Goal: Task Accomplishment & Management: Use online tool/utility

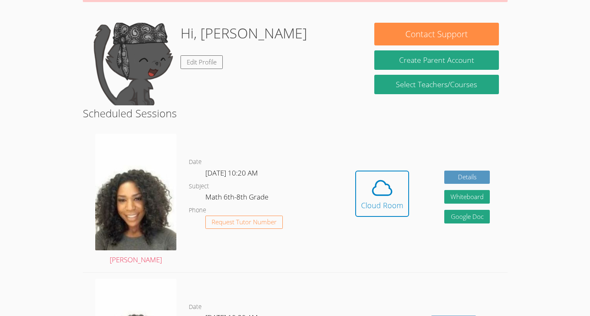
scroll to position [125, 0]
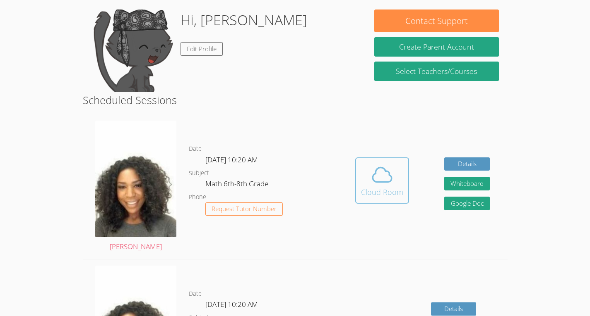
click at [385, 179] on icon at bounding box center [381, 174] width 23 height 23
click at [230, 50] on div "Hi, Jean Dawensky Edit Profile" at bounding box center [243, 51] width 127 height 83
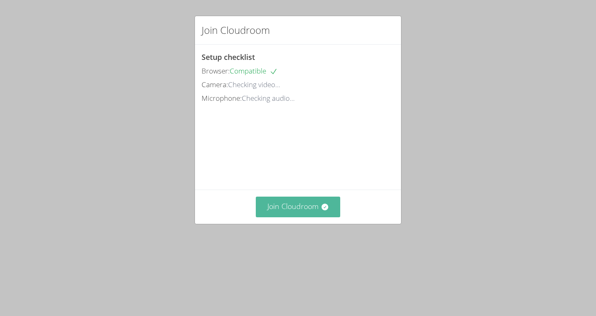
click at [278, 217] on button "Join Cloudroom" at bounding box center [298, 207] width 85 height 20
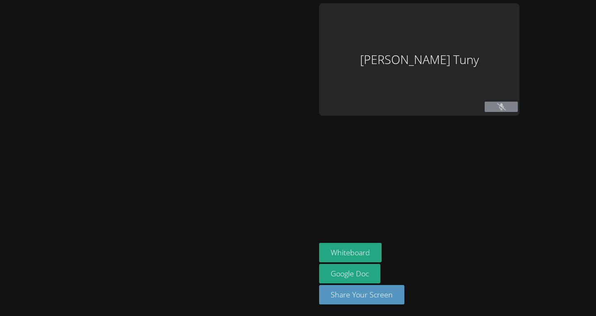
click at [506, 104] on icon at bounding box center [501, 106] width 9 height 7
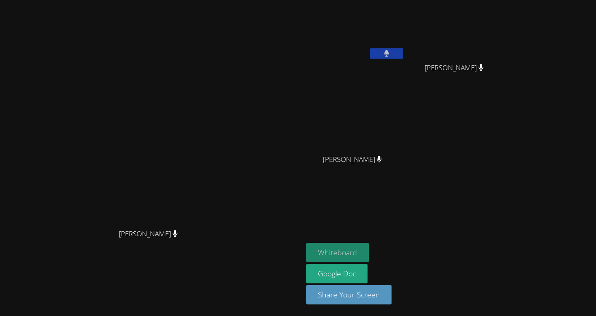
click at [369, 253] on button "Whiteboard" at bounding box center [337, 252] width 62 height 19
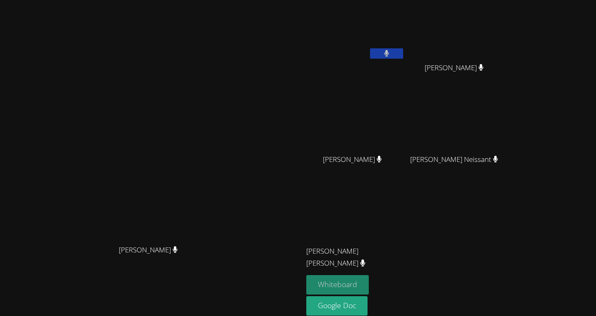
click at [369, 280] on button "Whiteboard" at bounding box center [337, 285] width 62 height 19
